Goal: Information Seeking & Learning: Find specific fact

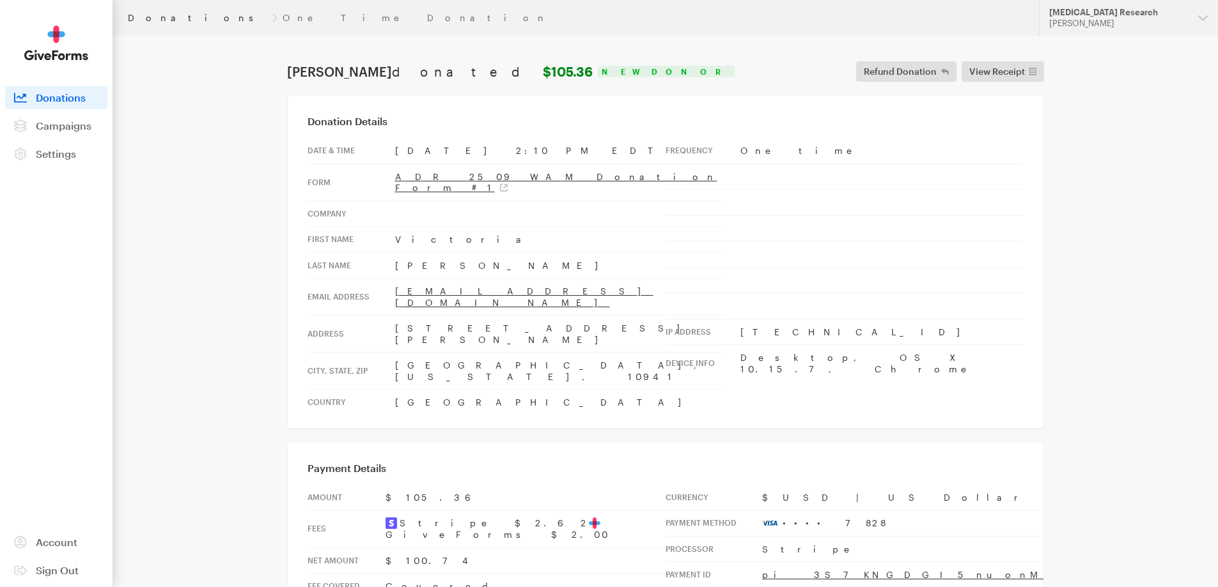
click at [163, 19] on link "Donations" at bounding box center [197, 18] width 139 height 10
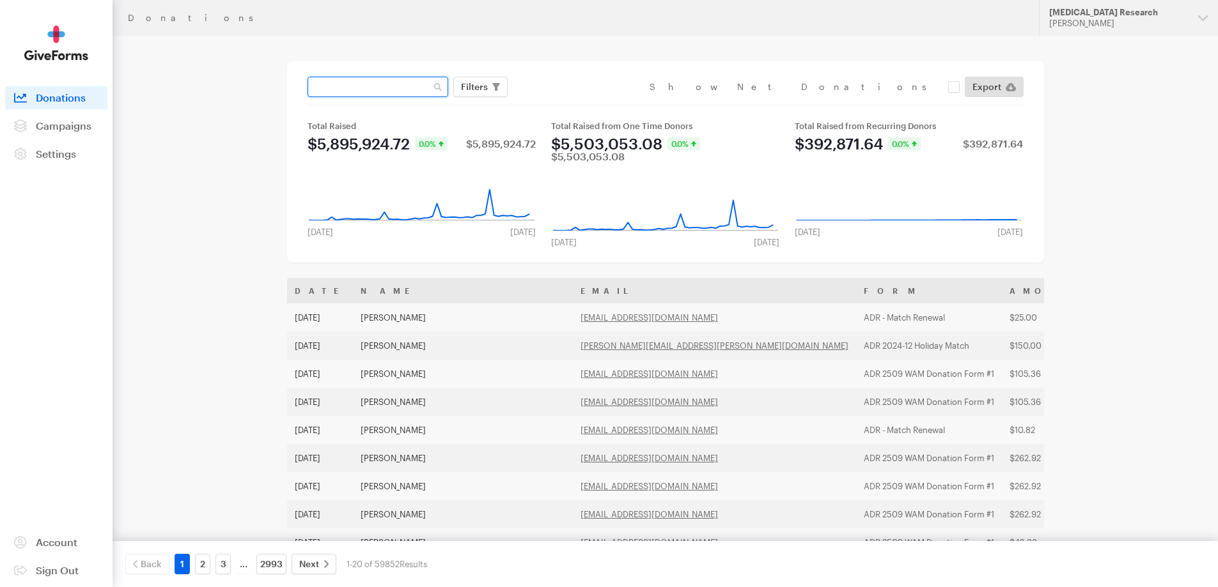
click at [352, 94] on input "text" at bounding box center [377, 87] width 141 height 20
type input "[EMAIL_ADDRESS][DOMAIN_NAME]'"
click at [571, 104] on button "Apply" at bounding box center [591, 114] width 41 height 20
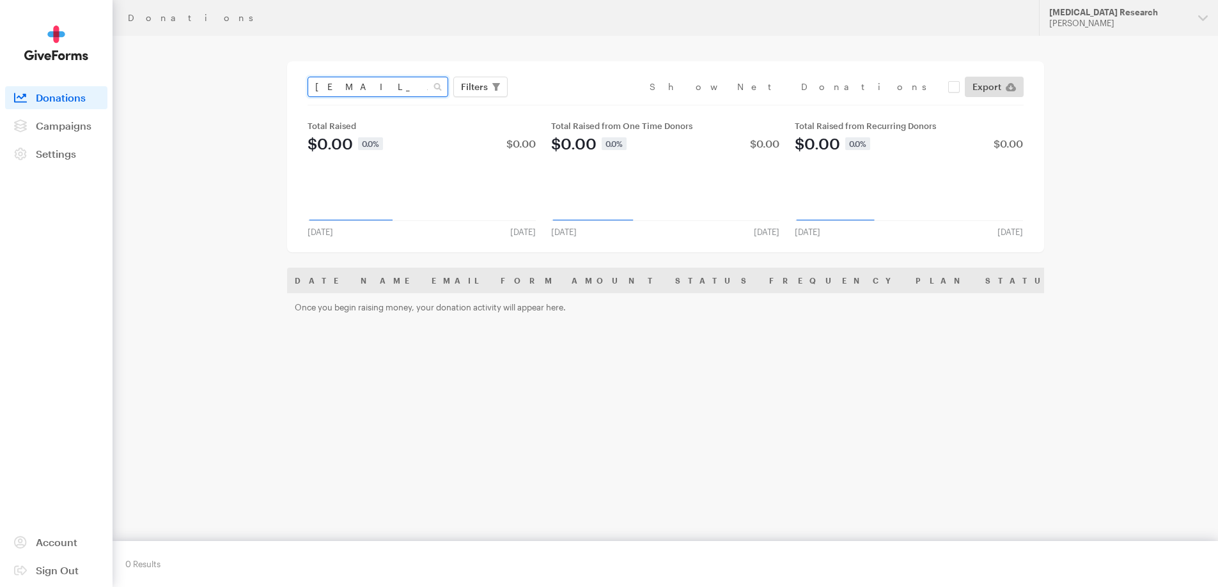
click at [428, 88] on input "[EMAIL_ADDRESS][DOMAIN_NAME]'" at bounding box center [377, 87] width 141 height 20
type input "[EMAIL_ADDRESS][DOMAIN_NAME]"
click at [571, 104] on button "Apply" at bounding box center [591, 114] width 41 height 20
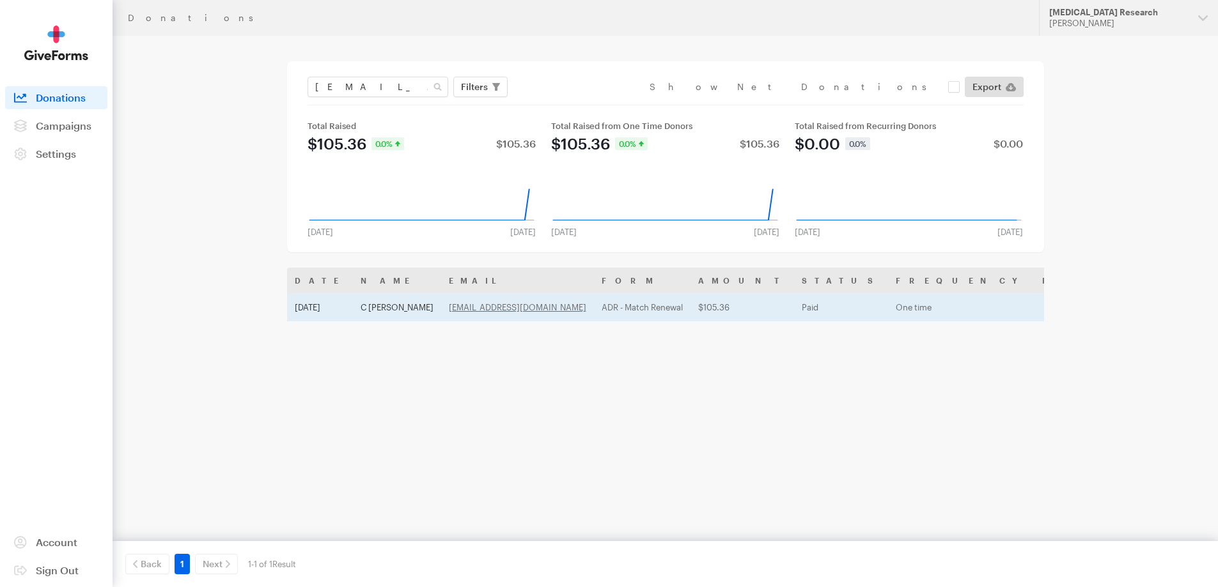
click at [348, 313] on td "[DATE]" at bounding box center [320, 307] width 66 height 28
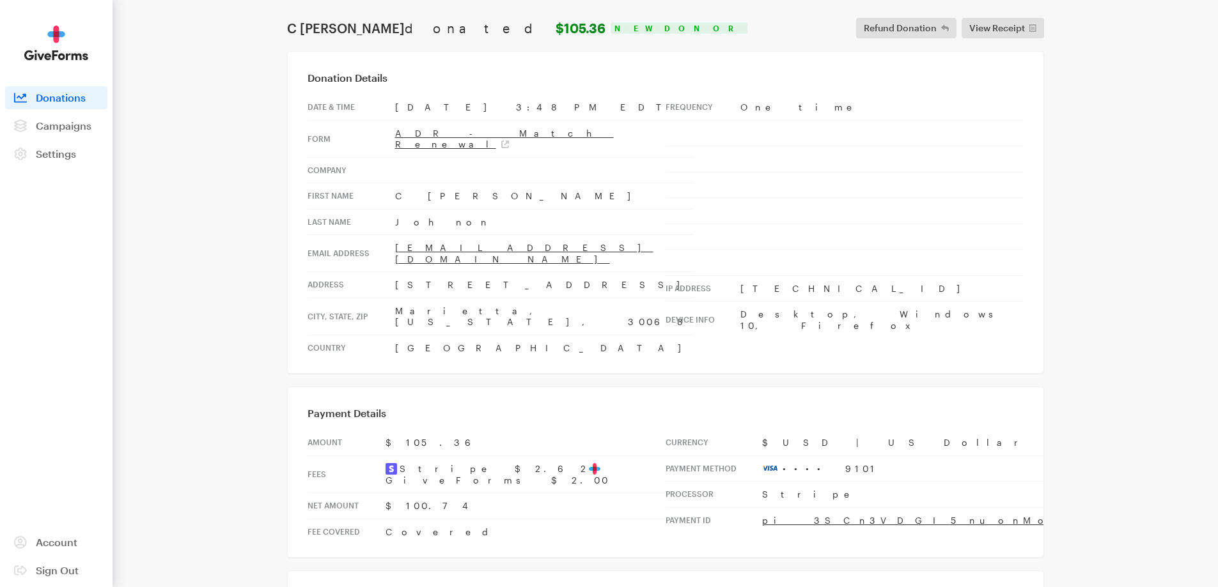
scroll to position [192, 0]
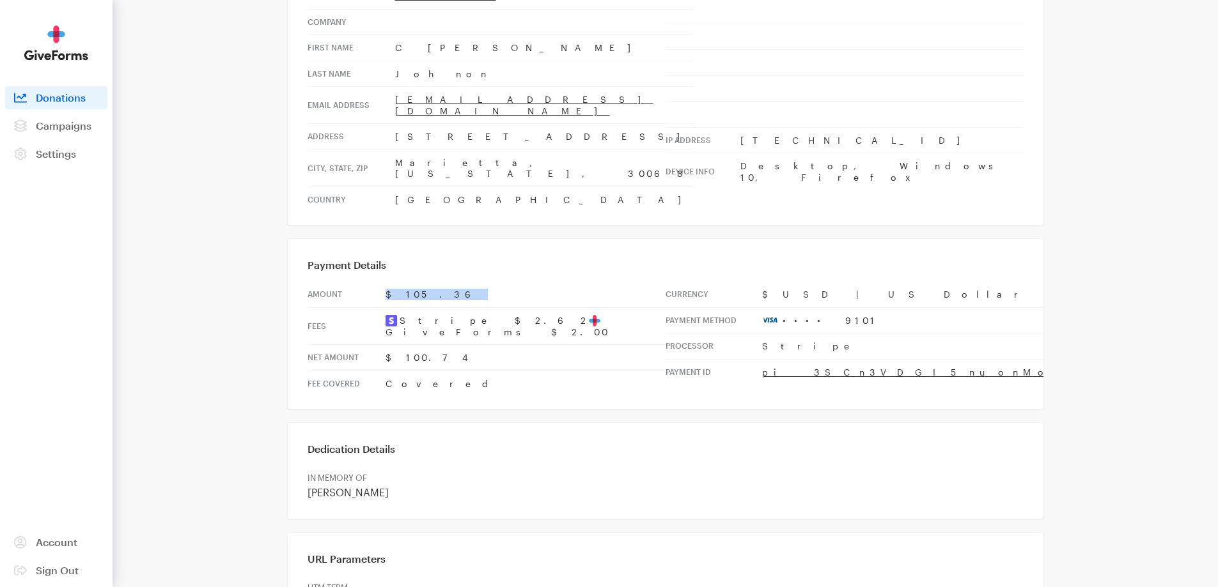
drag, startPoint x: 438, startPoint y: 261, endPoint x: 380, endPoint y: 264, distance: 58.2
click at [380, 282] on tr "Amount $105.36" at bounding box center [486, 295] width 358 height 26
click at [468, 345] on td "$100.74" at bounding box center [525, 358] width 280 height 26
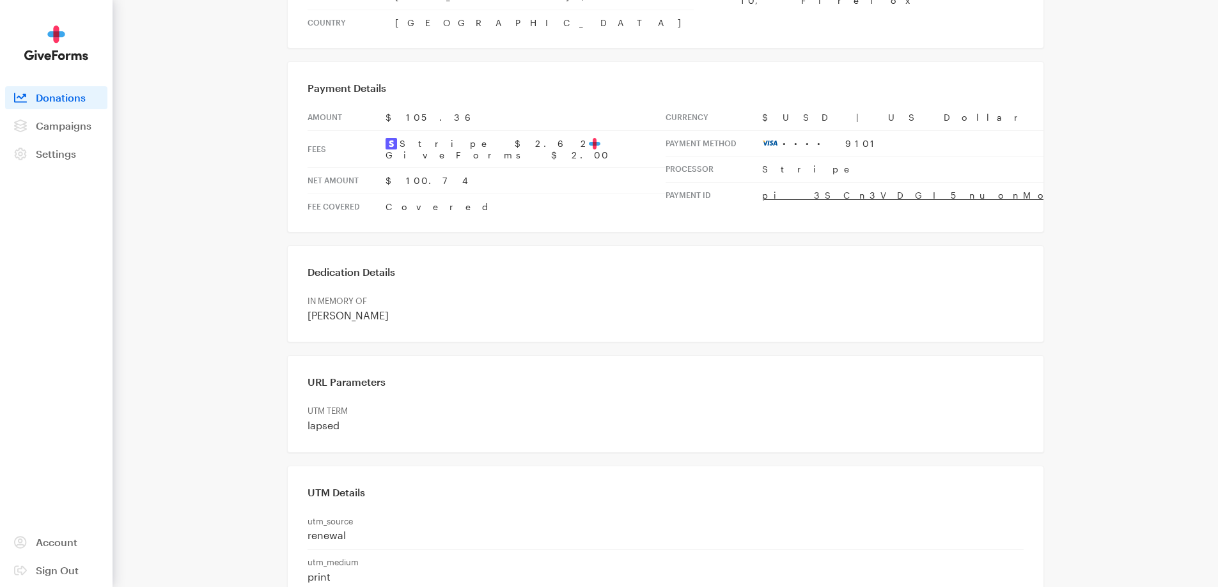
scroll to position [368, 0]
drag, startPoint x: 407, startPoint y: 270, endPoint x: 297, endPoint y: 273, distance: 110.6
click at [297, 273] on div "Dedication Details IN MEMORY OF [PERSON_NAME]" at bounding box center [665, 294] width 757 height 97
click at [365, 290] on td "IN MEMORY OF [PERSON_NAME]" at bounding box center [665, 310] width 716 height 40
drag, startPoint x: 403, startPoint y: 273, endPoint x: 311, endPoint y: 275, distance: 92.7
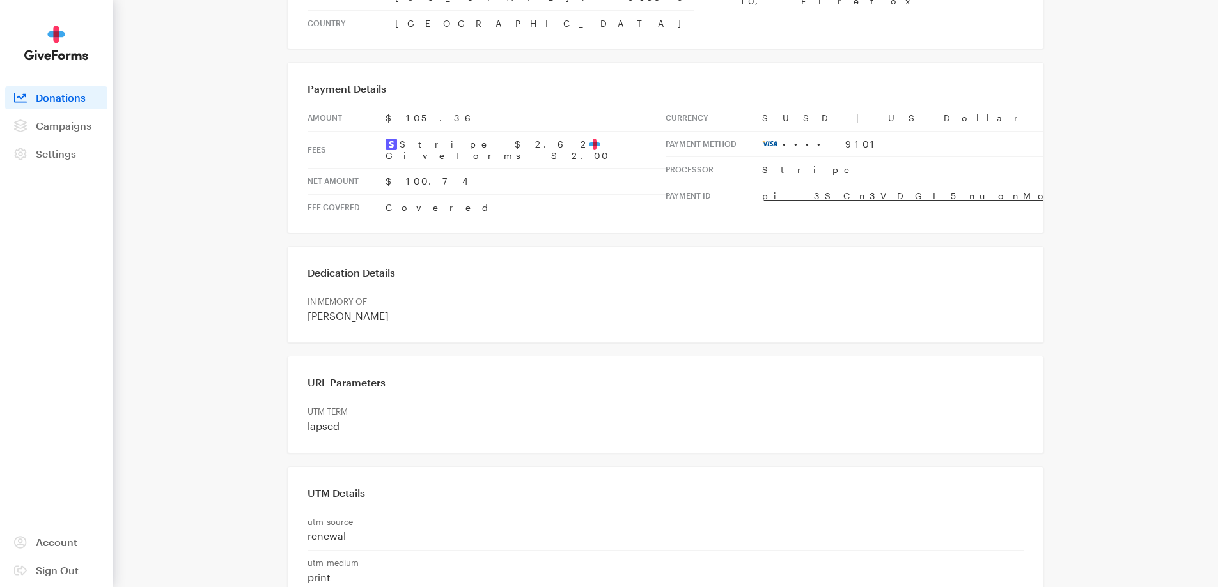
click at [311, 310] on p "[PERSON_NAME]" at bounding box center [665, 316] width 716 height 13
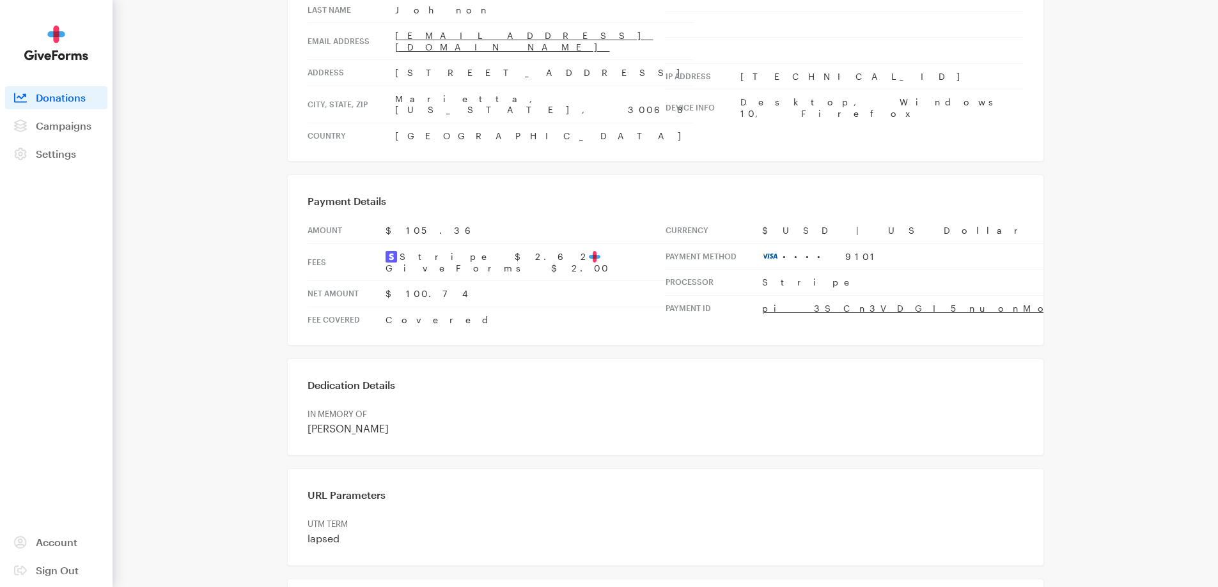
scroll to position [0, 0]
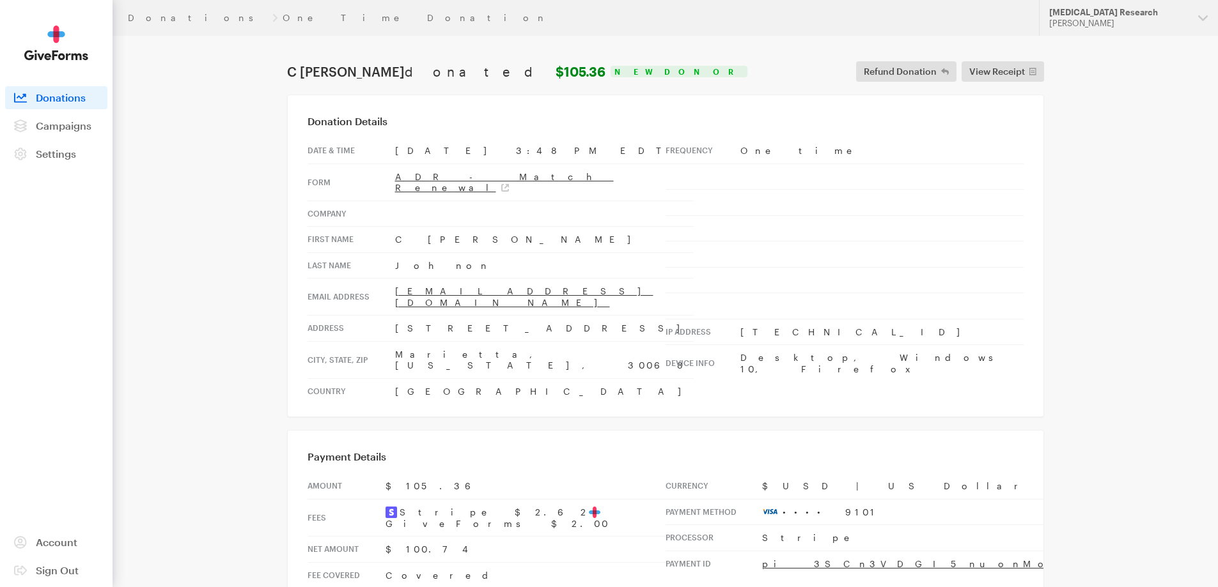
drag, startPoint x: 797, startPoint y: 147, endPoint x: 664, endPoint y: 146, distance: 133.0
click at [664, 146] on div "Date & time [DATE] 3:48 PM EDT Form ADR - Match Renewal Company First Name C [P…" at bounding box center [665, 271] width 716 height 266
click at [664, 146] on td "[DATE] 3:48 PM EDT" at bounding box center [544, 151] width 299 height 26
drag, startPoint x: 664, startPoint y: 146, endPoint x: 802, endPoint y: 148, distance: 137.5
click at [802, 148] on div "Date & time Sep 29, 2025 3:48 PM EDT Form ADR - Match Renewal Company First Nam…" at bounding box center [665, 271] width 716 height 266
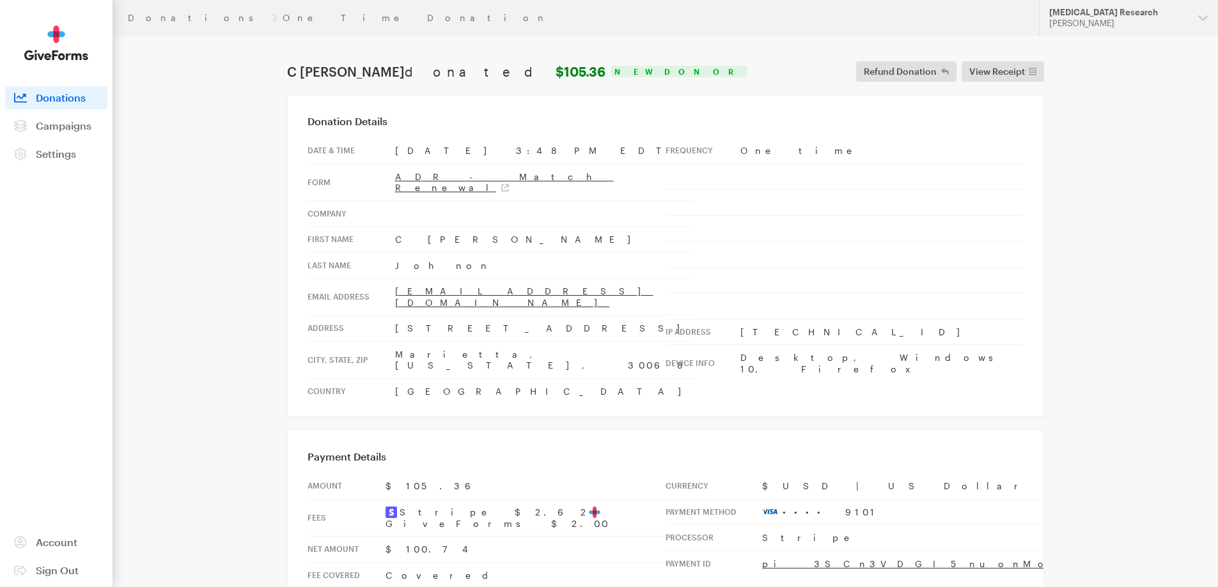
click at [802, 148] on td "One time" at bounding box center [881, 151] width 283 height 26
drag, startPoint x: 314, startPoint y: 150, endPoint x: 520, endPoint y: 151, distance: 205.2
click at [520, 151] on tr "Date & time Sep 29, 2025 3:48 PM EDT" at bounding box center [500, 151] width 386 height 26
click at [520, 151] on td "Sep 29, 2025 3:48 PM EDT" at bounding box center [544, 151] width 299 height 26
drag, startPoint x: 520, startPoint y: 151, endPoint x: 811, endPoint y: 150, distance: 291.5
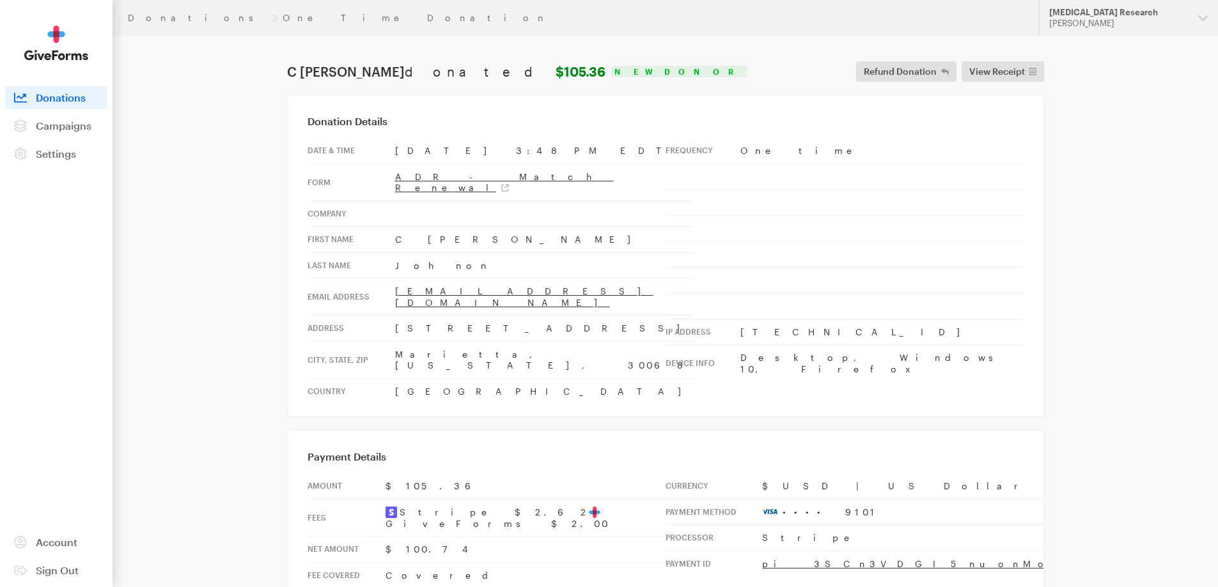
click at [811, 150] on div "Date & time Sep 29, 2025 3:48 PM EDT Form ADR - Match Renewal Company First Nam…" at bounding box center [665, 271] width 716 height 266
click at [811, 150] on td "One time" at bounding box center [881, 151] width 283 height 26
drag, startPoint x: 305, startPoint y: 118, endPoint x: 388, endPoint y: 119, distance: 83.1
click at [388, 119] on div "Donation Details Date & time Sep 29, 2025 3:48 PM EDT Form ADR - Match Renewal …" at bounding box center [665, 256] width 757 height 323
click at [388, 119] on h3 "Donation Details" at bounding box center [665, 121] width 716 height 13
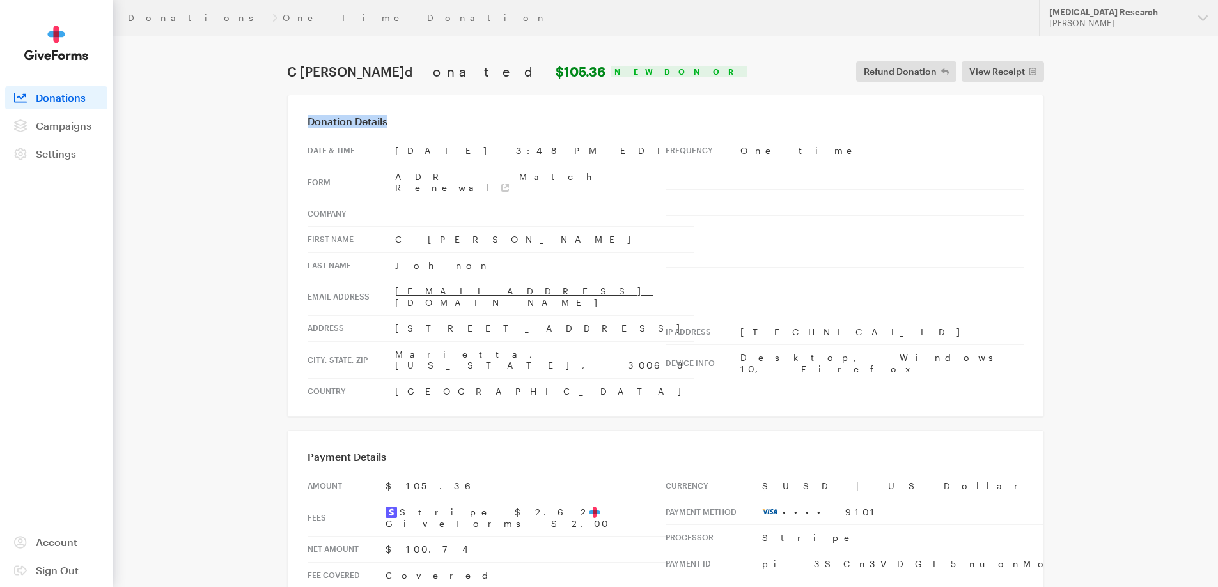
drag, startPoint x: 388, startPoint y: 119, endPoint x: 316, endPoint y: 120, distance: 71.6
click at [316, 120] on h3 "Donation Details" at bounding box center [665, 121] width 716 height 13
click at [311, 120] on h3 "Donation Details" at bounding box center [665, 121] width 716 height 13
drag, startPoint x: 314, startPoint y: 121, endPoint x: 382, endPoint y: 123, distance: 67.8
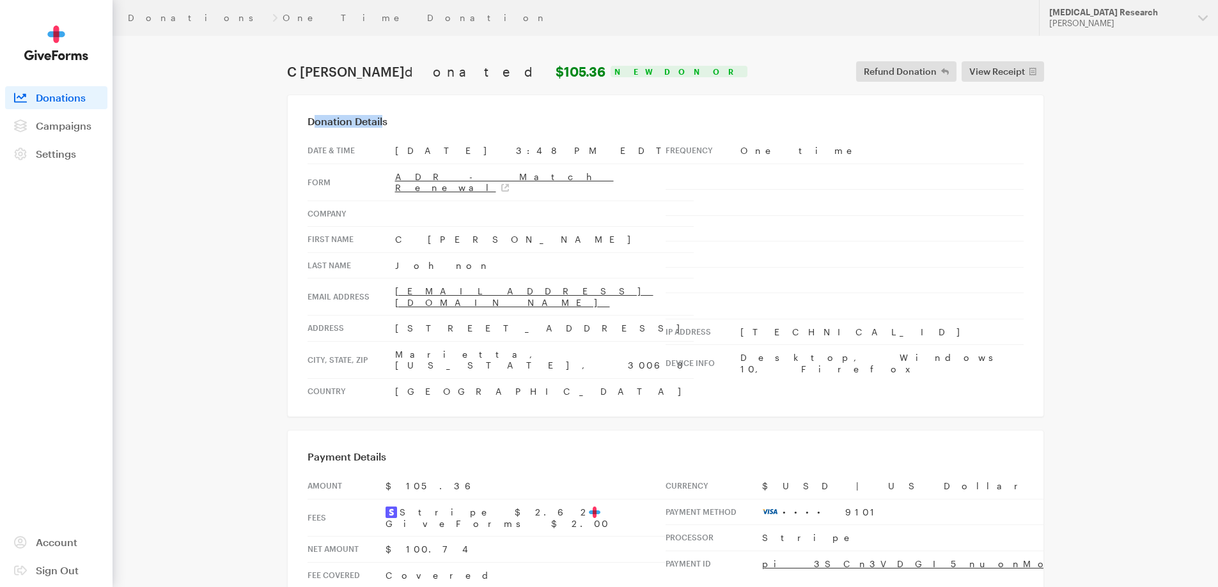
click at [382, 123] on h3 "Donation Details" at bounding box center [665, 121] width 716 height 13
drag, startPoint x: 382, startPoint y: 123, endPoint x: 317, endPoint y: 124, distance: 65.2
click at [317, 124] on h3 "Donation Details" at bounding box center [665, 121] width 716 height 13
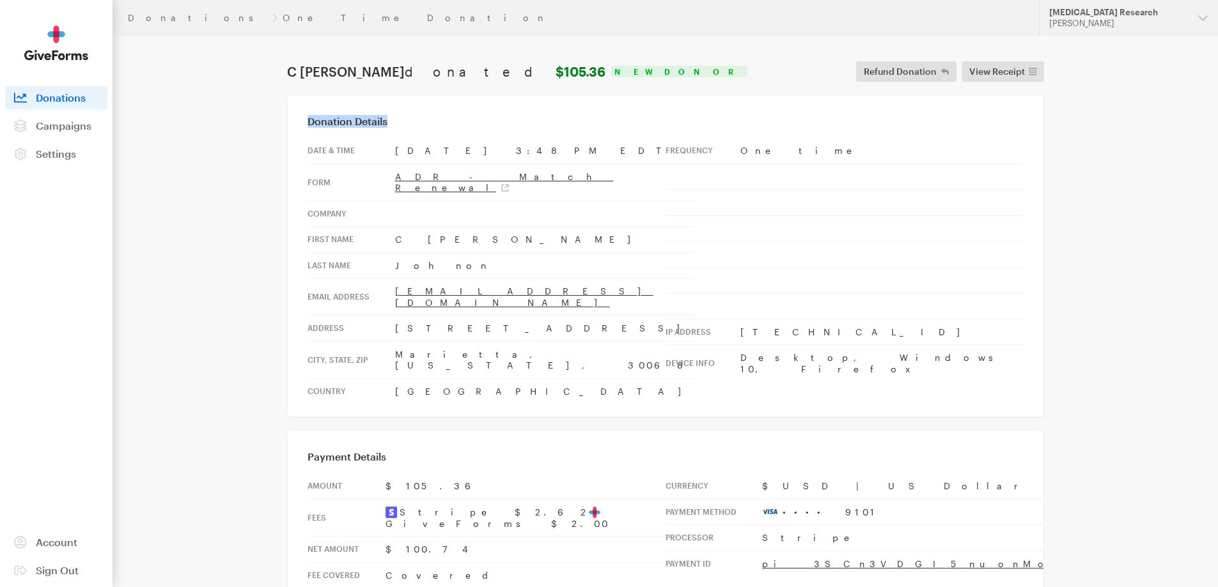
drag, startPoint x: 317, startPoint y: 124, endPoint x: 377, endPoint y: 123, distance: 60.1
click at [377, 123] on h3 "Donation Details" at bounding box center [665, 121] width 716 height 13
drag, startPoint x: 532, startPoint y: 281, endPoint x: 394, endPoint y: 281, distance: 138.7
click at [395, 281] on td "[EMAIL_ADDRESS][DOMAIN_NAME]" at bounding box center [544, 297] width 299 height 37
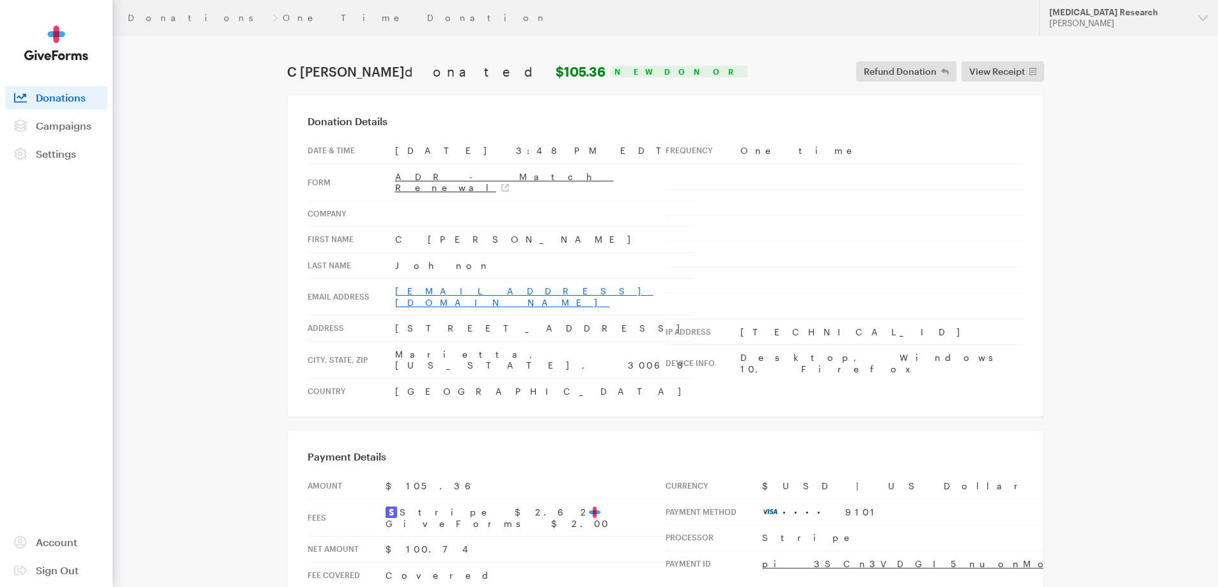
copy link "[EMAIL_ADDRESS][DOMAIN_NAME]"
click at [446, 229] on td "C Travis" at bounding box center [544, 240] width 299 height 26
drag, startPoint x: 528, startPoint y: 279, endPoint x: 389, endPoint y: 287, distance: 138.9
click at [389, 287] on tr "Email address auburn1965@comcast.net" at bounding box center [500, 297] width 386 height 37
copy tr "[EMAIL_ADDRESS][DOMAIN_NAME]"
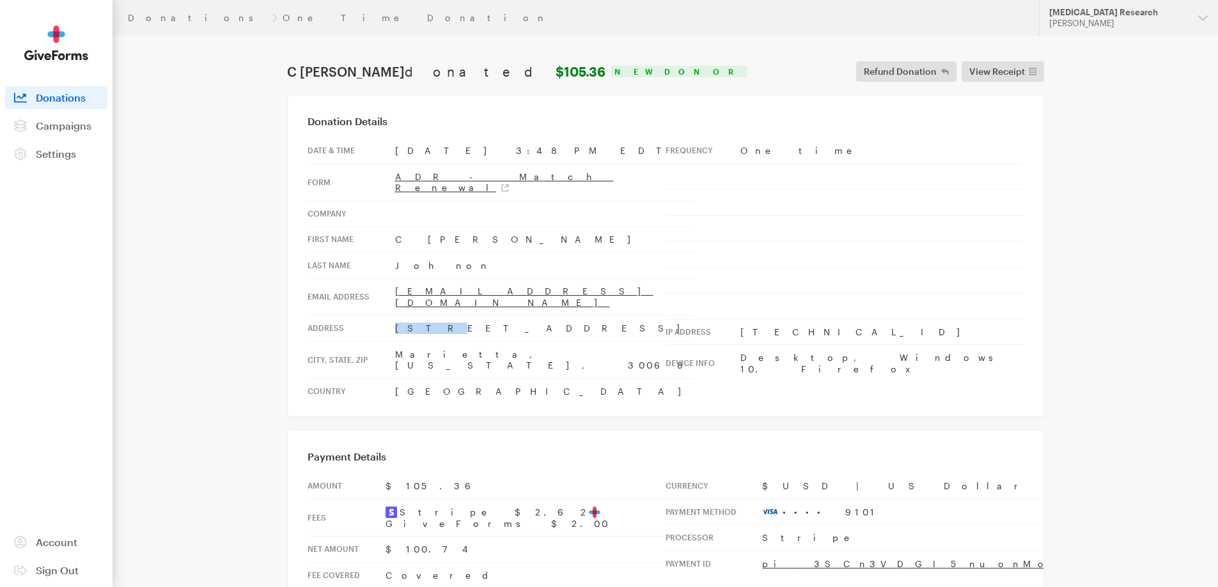
drag, startPoint x: 416, startPoint y: 309, endPoint x: 389, endPoint y: 307, distance: 27.6
click at [389, 316] on tr "Address 3502 Clubland Dr" at bounding box center [500, 329] width 386 height 26
copy tr "3502"
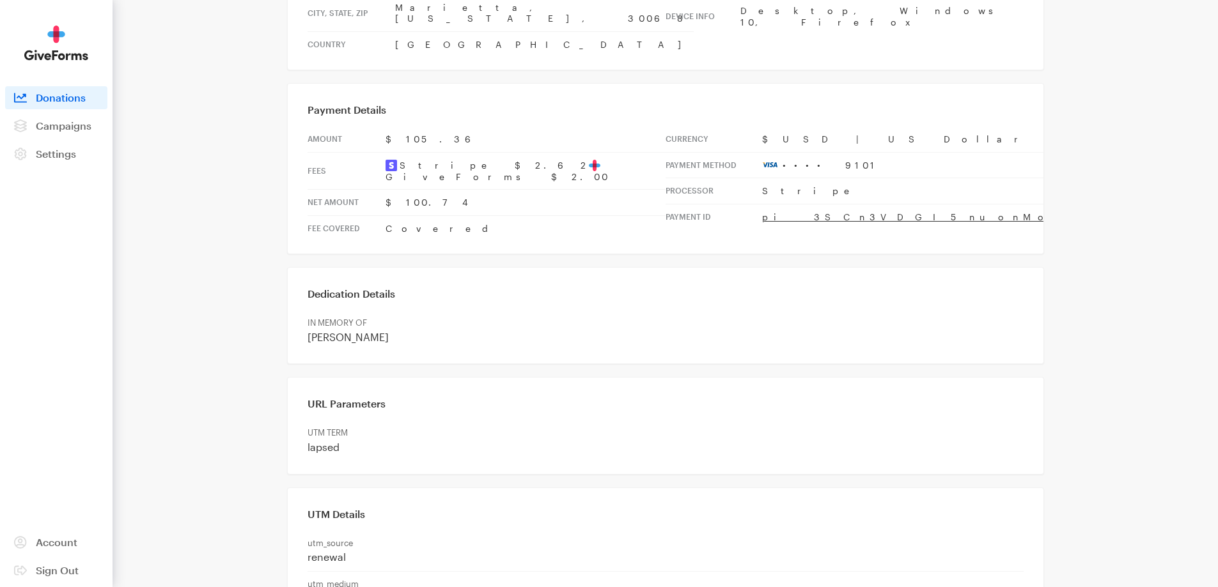
scroll to position [384, 0]
